Goal: Find contact information: Find contact information

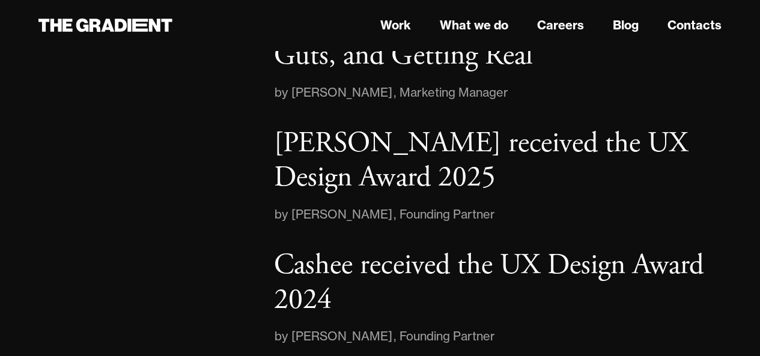
scroll to position [1935, 0]
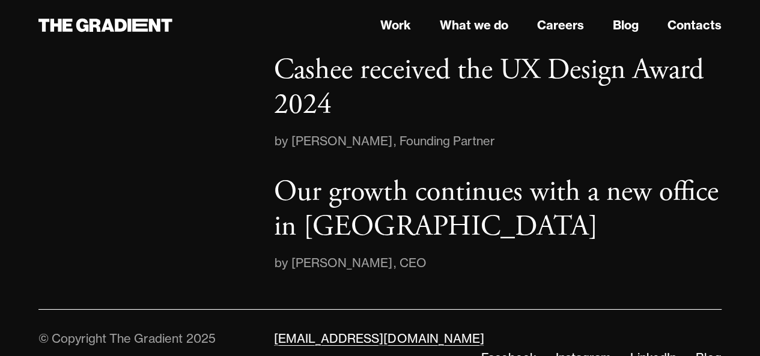
click at [362, 331] on link "[EMAIL_ADDRESS][DOMAIN_NAME]" at bounding box center [379, 338] width 210 height 15
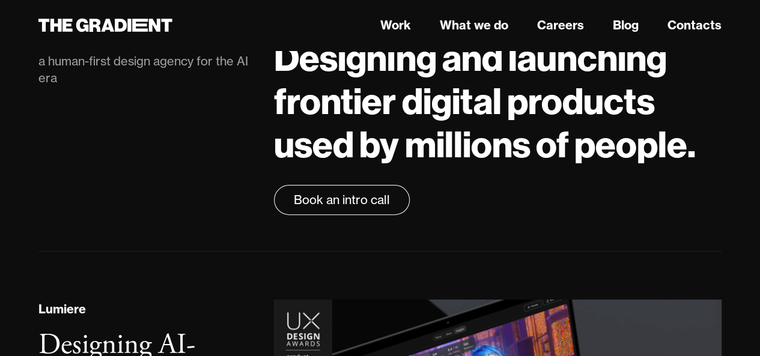
scroll to position [0, 0]
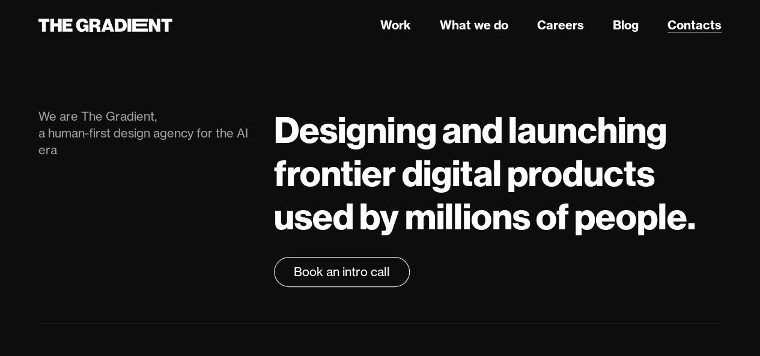
click at [708, 28] on link "Contacts" at bounding box center [694, 25] width 54 height 18
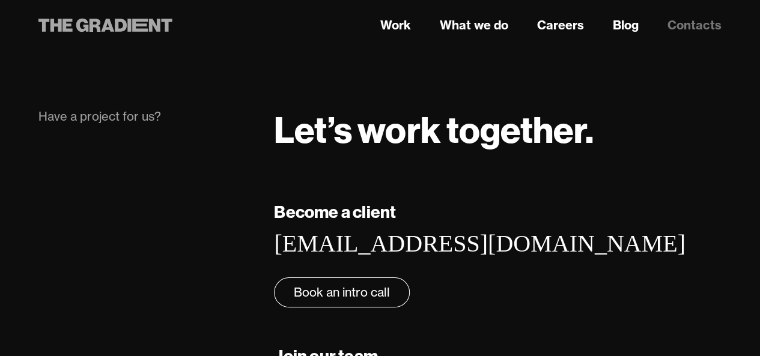
click at [100, 29] on icon at bounding box center [95, 25] width 11 height 13
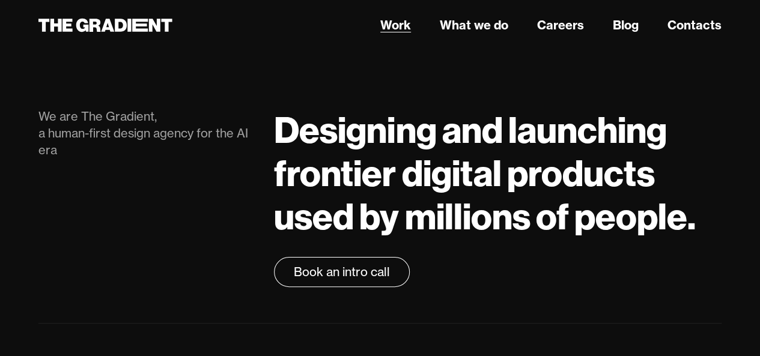
click at [397, 29] on link "Work" at bounding box center [395, 25] width 31 height 18
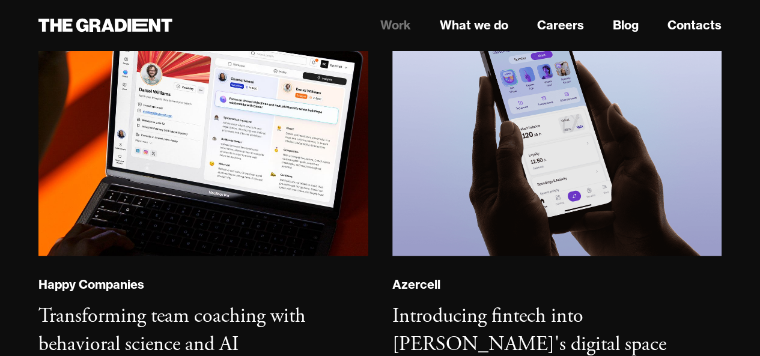
scroll to position [601, 0]
